Goal: Task Accomplishment & Management: Complete application form

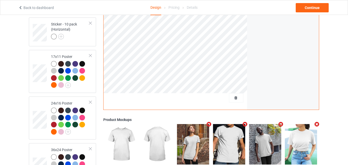
scroll to position [554, 0]
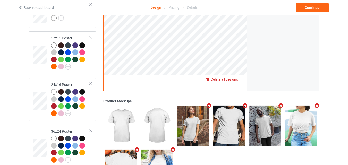
click at [236, 77] on span "Delete all designs" at bounding box center [224, 79] width 27 height 4
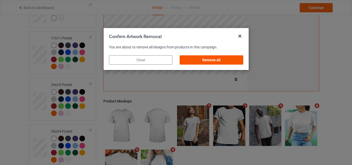
click at [227, 60] on div "Remove all" at bounding box center [210, 59] width 63 height 9
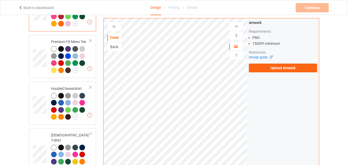
scroll to position [68, 0]
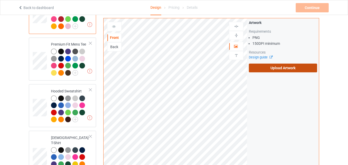
click at [287, 67] on label "Upload Artwork" at bounding box center [283, 68] width 68 height 9
click at [0, 0] on input "Upload Artwork" at bounding box center [0, 0] width 0 height 0
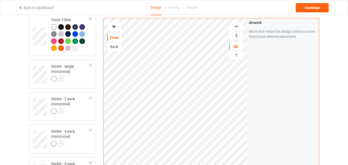
scroll to position [333, 0]
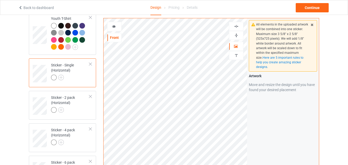
click at [234, 34] on img at bounding box center [236, 35] width 5 height 5
click at [236, 26] on img at bounding box center [236, 26] width 5 height 5
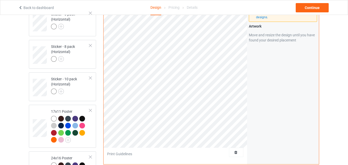
scroll to position [503, 0]
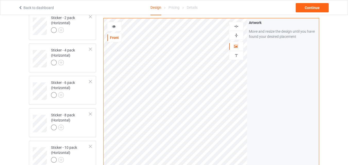
scroll to position [400, 0]
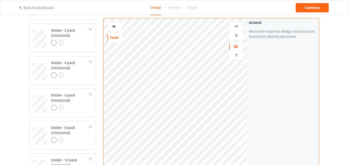
click at [236, 34] on img at bounding box center [236, 35] width 5 height 5
click at [236, 27] on img at bounding box center [236, 26] width 5 height 5
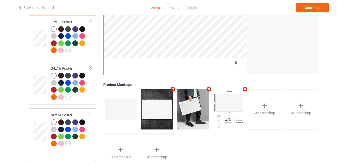
scroll to position [578, 0]
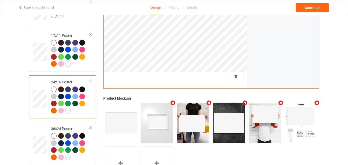
scroll to position [413, 0]
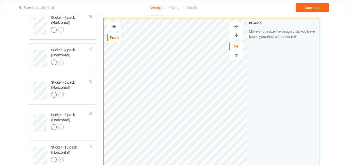
click at [234, 34] on img at bounding box center [236, 35] width 5 height 5
click at [236, 25] on img at bounding box center [236, 26] width 5 height 5
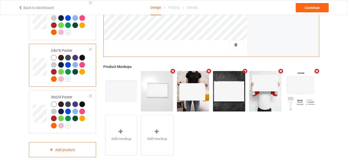
scroll to position [589, 0]
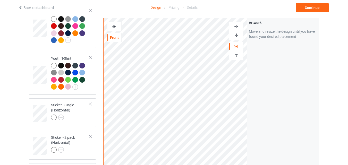
scroll to position [291, 0]
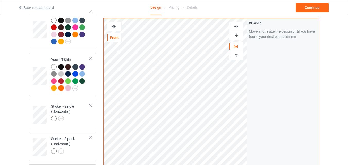
click at [237, 36] on img at bounding box center [236, 35] width 5 height 5
click at [236, 26] on img at bounding box center [236, 26] width 5 height 5
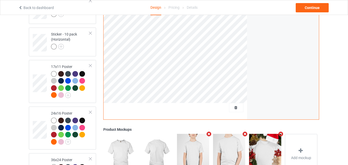
scroll to position [532, 0]
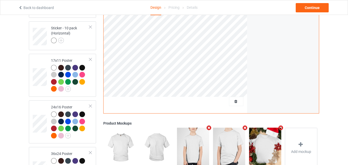
click at [318, 7] on div "Continue" at bounding box center [311, 7] width 33 height 9
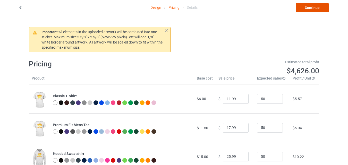
click at [316, 7] on link "Continue" at bounding box center [311, 7] width 33 height 9
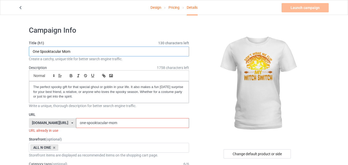
click at [91, 50] on input "One Spooktacular Mom" at bounding box center [109, 52] width 160 height 10
paste input "Don't Make Me Flip My Witch Switch"
type input "Don't Make Me Flip My Witch Switch"
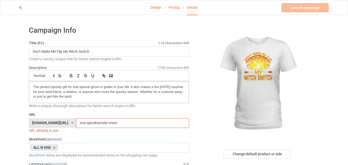
drag, startPoint x: 109, startPoint y: 125, endPoint x: 60, endPoint y: 125, distance: 48.7
click at [60, 125] on div "[DOMAIN_NAME][URL] [DOMAIN_NAME][URL] 587d0d41cee36fd012c64a69 one-spooktacular…" at bounding box center [109, 123] width 160 height 10
paste input "Don't Make Me Flip My Witch Switch"
click at [76, 123] on input "Don't Make Me Flip My Witch Switch" at bounding box center [132, 123] width 113 height 10
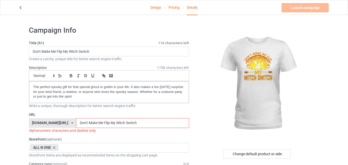
click at [84, 124] on input "Don't-Make Me Flip My Witch Switch" at bounding box center [132, 123] width 113 height 10
click at [90, 123] on input "Don't-Make-Me Flip My Witch Switch" at bounding box center [132, 123] width 113 height 10
click at [97, 122] on input "Don't-Make-Me-Flip My Witch Switch" at bounding box center [132, 123] width 113 height 10
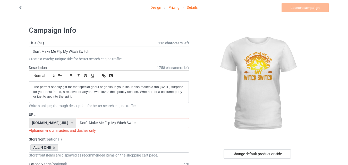
click at [103, 123] on input "Don't-Make-Me-Flip-My Witch Switch" at bounding box center [132, 123] width 113 height 10
click at [112, 123] on input "Don't-Make-Me-Flip-My-Witch Switch" at bounding box center [132, 123] width 113 height 10
click at [76, 123] on input "Don't-Make-Me-Flip-My-Witch-Switch" at bounding box center [132, 123] width 113 height 10
click at [136, 124] on input "Dont-Make-Me-Flip-My-Witch-Switch" at bounding box center [132, 123] width 113 height 10
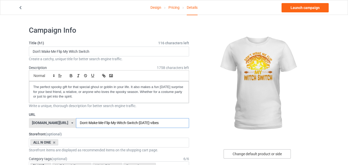
type input "Dont-Make-Me-Flip-My-Witch-Switch-[DATE]-vibes"
click at [256, 153] on div "Change default product or side" at bounding box center [256, 153] width 67 height 9
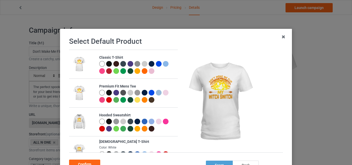
click at [106, 63] on div at bounding box center [109, 64] width 6 height 6
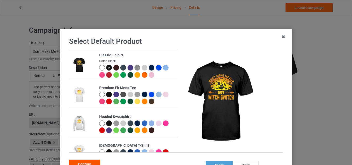
click at [92, 161] on div "Confirm" at bounding box center [84, 164] width 31 height 9
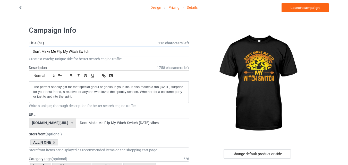
drag, startPoint x: 102, startPoint y: 52, endPoint x: 14, endPoint y: 52, distance: 87.5
click at [72, 55] on input "Don't Make Me Flip My Witch Switch" at bounding box center [109, 52] width 160 height 10
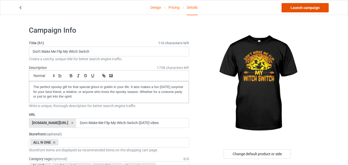
click at [305, 8] on link "Launch campaign" at bounding box center [304, 7] width 47 height 9
